Goal: Task Accomplishment & Management: Use online tool/utility

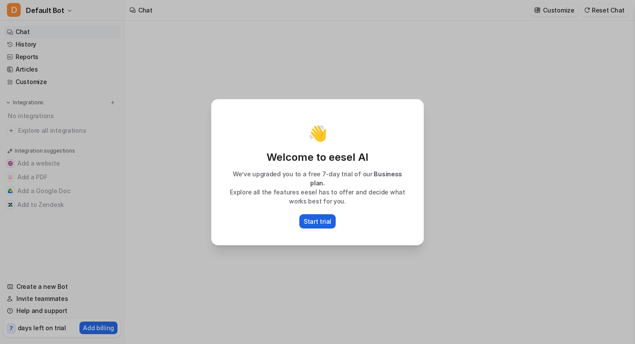
click at [319, 217] on p "Start trial" at bounding box center [317, 221] width 28 height 9
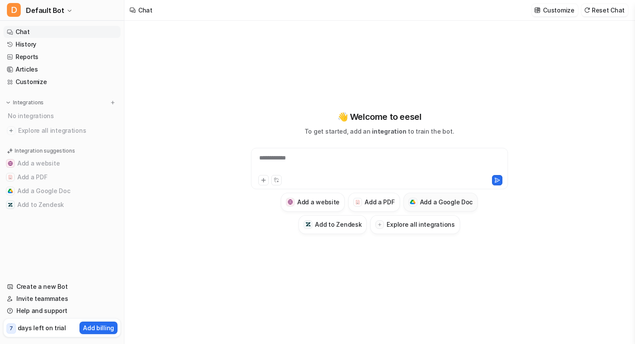
click at [429, 205] on h3 "Add a Google Doc" at bounding box center [446, 202] width 53 height 9
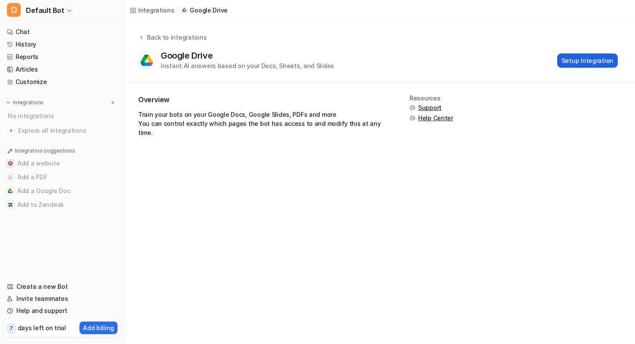
click at [580, 63] on button "Setup Integration" at bounding box center [587, 61] width 60 height 14
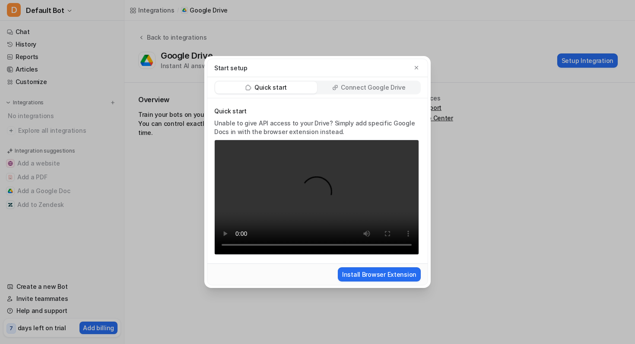
click at [355, 90] on p "Connect Google Drive" at bounding box center [373, 87] width 64 height 9
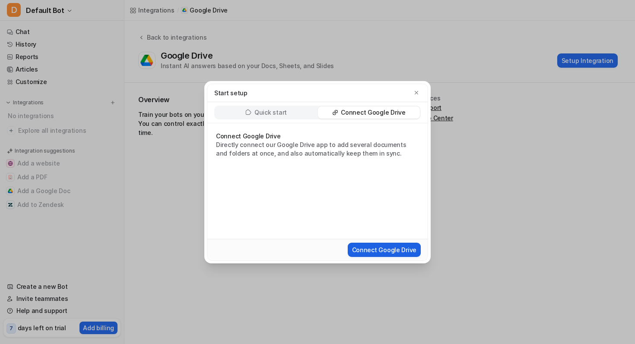
click at [372, 246] on button "Connect Google Drive" at bounding box center [384, 250] width 73 height 14
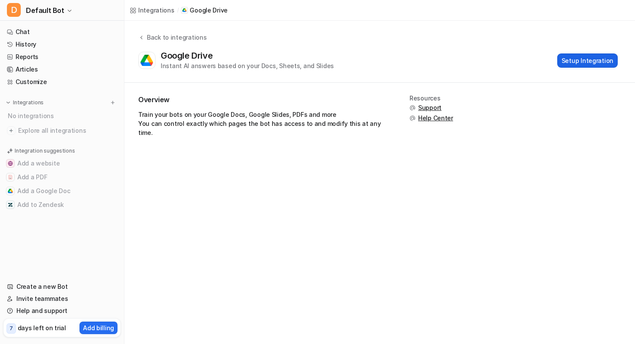
click at [582, 62] on button "Setup Integration" at bounding box center [587, 61] width 60 height 14
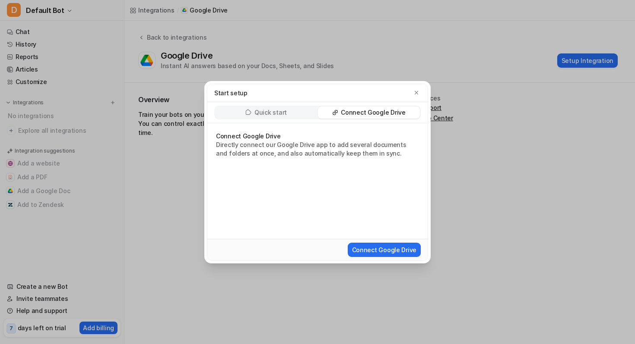
click at [280, 112] on p "Quick start" at bounding box center [270, 112] width 32 height 9
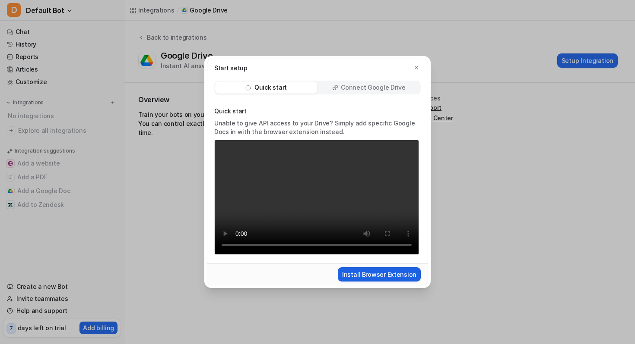
click at [375, 279] on button "Install Browser Extension" at bounding box center [379, 275] width 83 height 14
click at [370, 40] on div "Start setup Quick start Connect Google Drive Quick start Unable to give API acc…" at bounding box center [317, 172] width 240 height 344
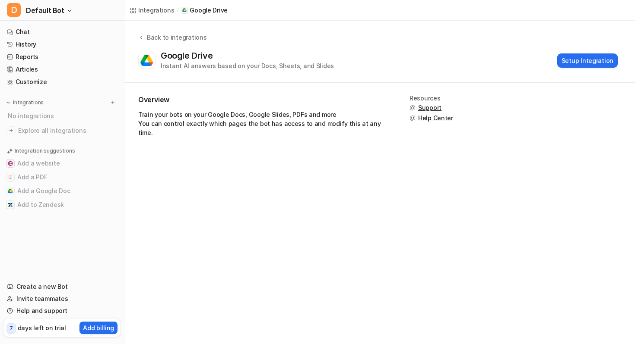
click at [343, 30] on div "Back to integrations Google Drive Instant AI answers based on your Docs, Sheets…" at bounding box center [379, 52] width 510 height 62
click at [139, 34] on icon at bounding box center [141, 37] width 6 height 6
click at [150, 39] on div "Back to integrations" at bounding box center [175, 37] width 62 height 9
